Goal: Task Accomplishment & Management: Manage account settings

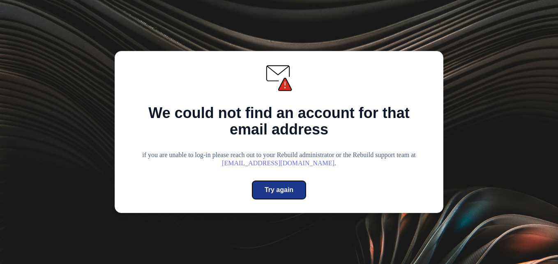
click at [290, 191] on div "Try again" at bounding box center [279, 190] width 29 height 10
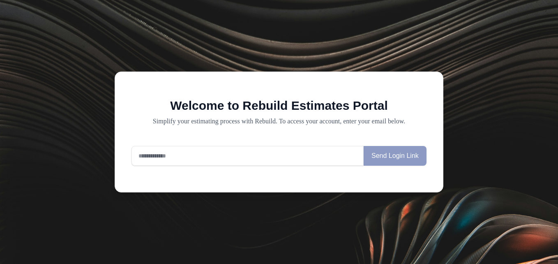
click at [238, 163] on input "email" at bounding box center [247, 156] width 232 height 20
type input "**********"
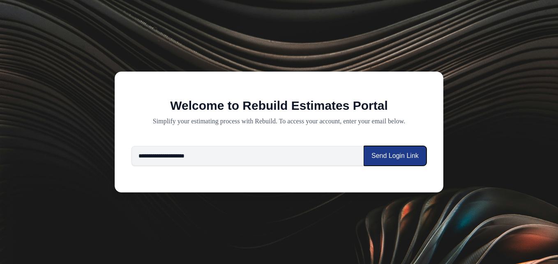
click at [399, 151] on button "Send Login Link" at bounding box center [395, 156] width 63 height 20
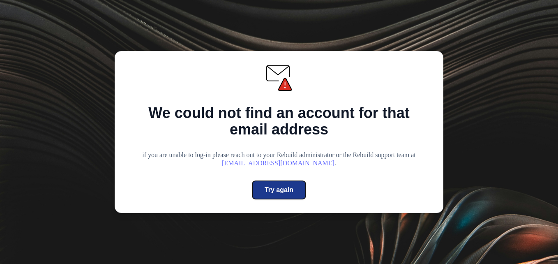
click at [289, 190] on div "Try again" at bounding box center [279, 190] width 29 height 10
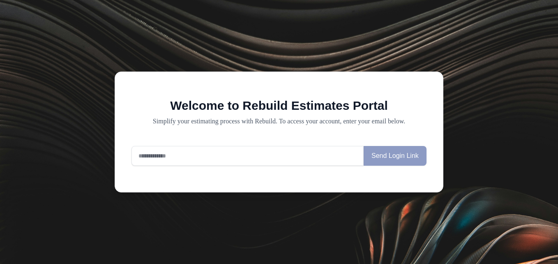
click at [268, 159] on input "email" at bounding box center [247, 156] width 232 height 20
